Goal: Find specific page/section: Find specific page/section

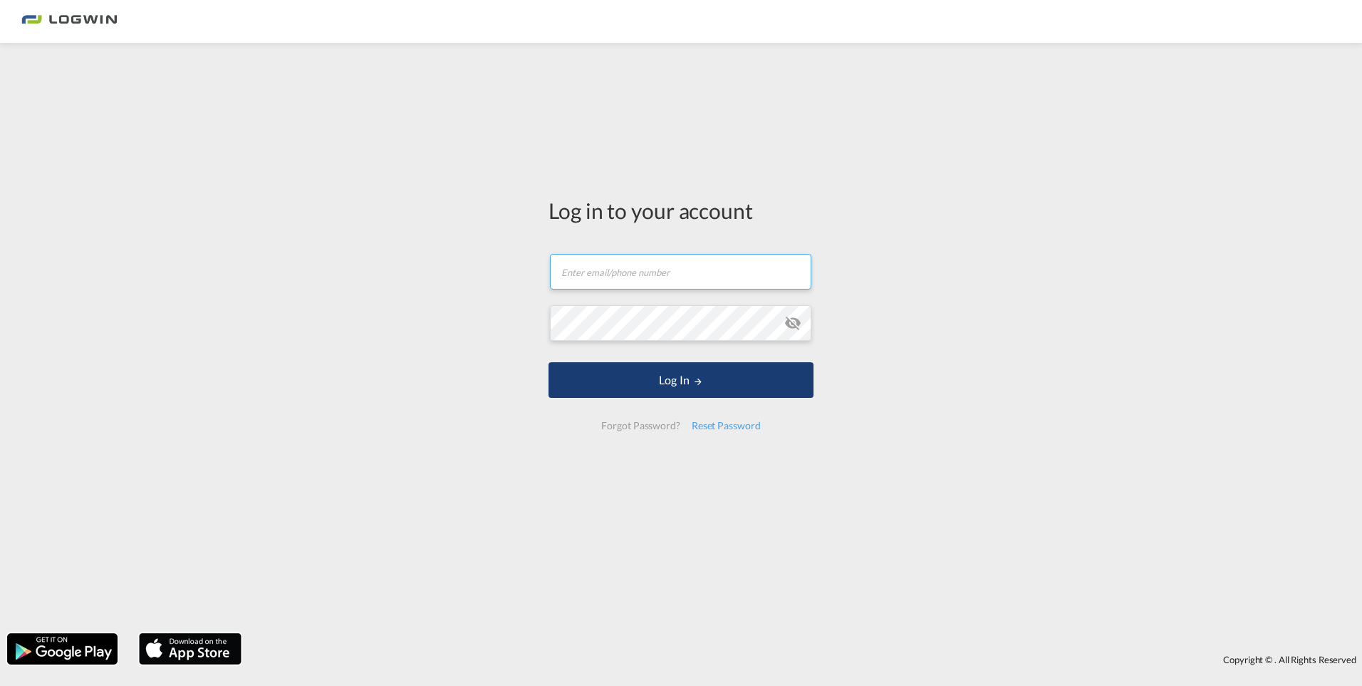
type input "[EMAIL_ADDRESS][PERSON_NAME][DOMAIN_NAME]"
click at [691, 392] on button "Log In" at bounding box center [681, 380] width 265 height 36
